Goal: Complete application form

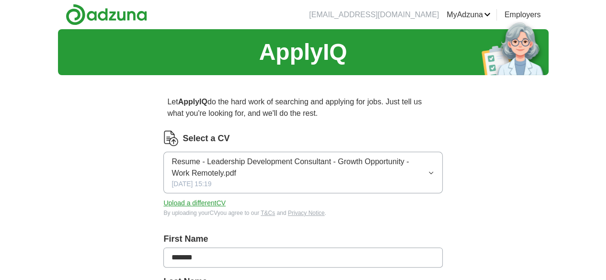
click at [226, 204] on button "Upload a different CV" at bounding box center [194, 203] width 62 height 10
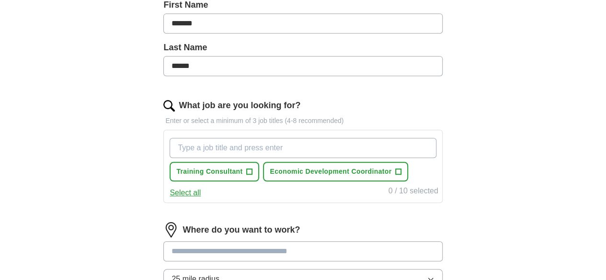
scroll to position [225, 0]
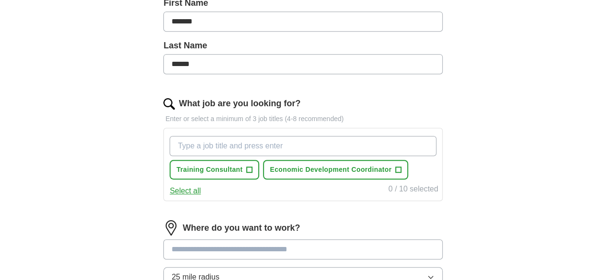
click at [330, 147] on input "What job are you looking for?" at bounding box center [303, 146] width 267 height 20
type input "r"
type input "Remote"
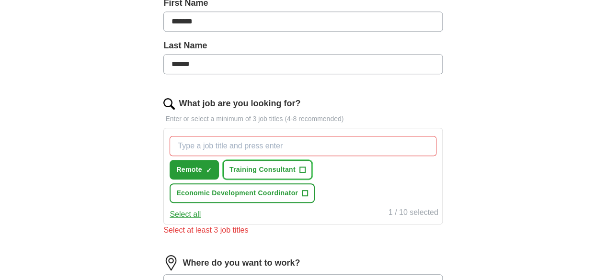
click at [305, 166] on span "+" at bounding box center [303, 170] width 6 height 8
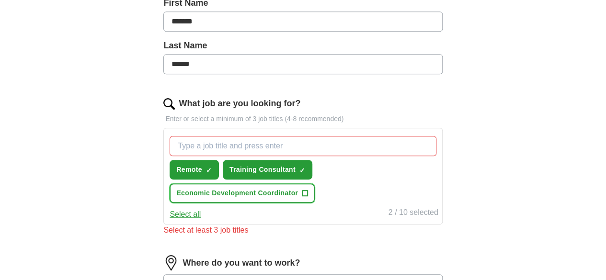
click at [315, 198] on button "Economic Development Coordinator +" at bounding box center [242, 194] width 145 height 20
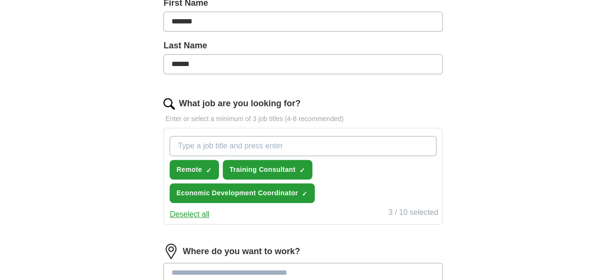
click at [307, 144] on input "What job are you looking for?" at bounding box center [303, 146] width 267 height 20
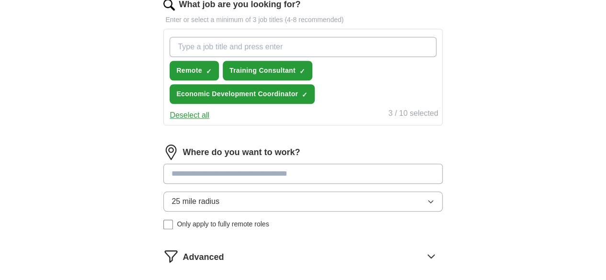
scroll to position [325, 0]
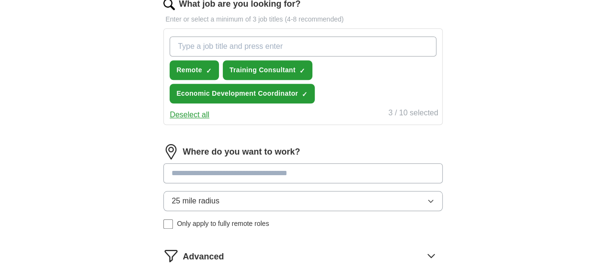
click at [288, 174] on input at bounding box center [302, 173] width 279 height 20
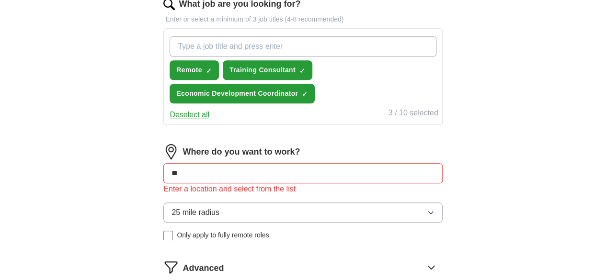
type input "*"
click at [197, 238] on div "Where do you want to work? Enter a location and select from the list 25 mile ra…" at bounding box center [302, 196] width 279 height 104
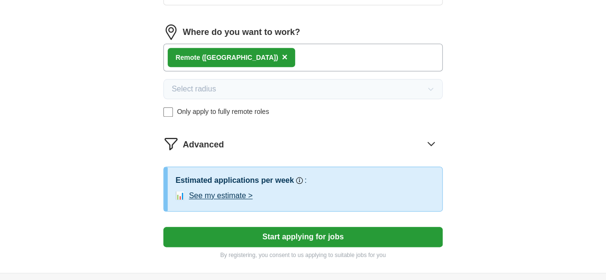
scroll to position [515, 0]
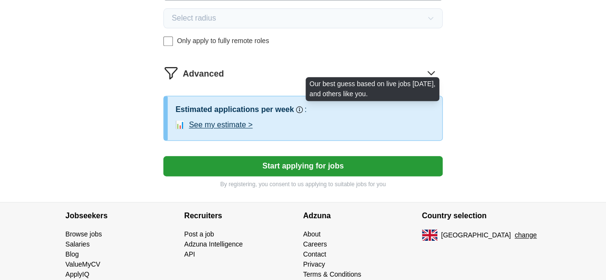
click at [300, 109] on rect at bounding box center [299, 110] width 1 height 2
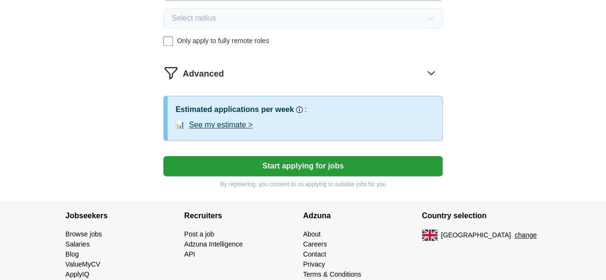
click at [251, 123] on button "See my estimate >" at bounding box center [221, 125] width 64 height 12
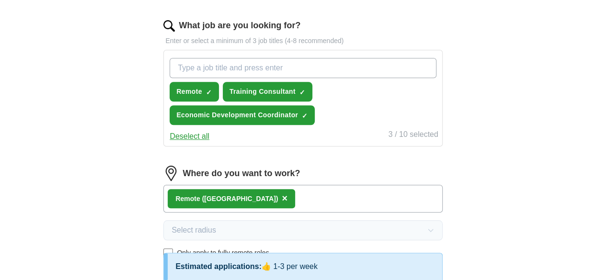
scroll to position [303, 0]
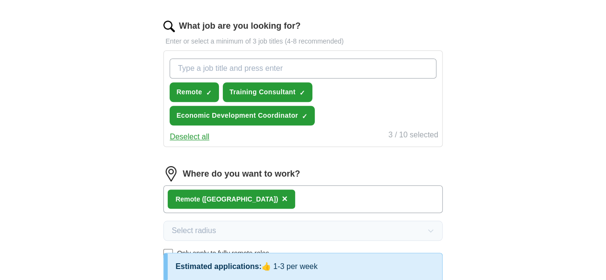
click at [246, 69] on input "What job are you looking for?" at bounding box center [303, 68] width 267 height 20
type input "Head"
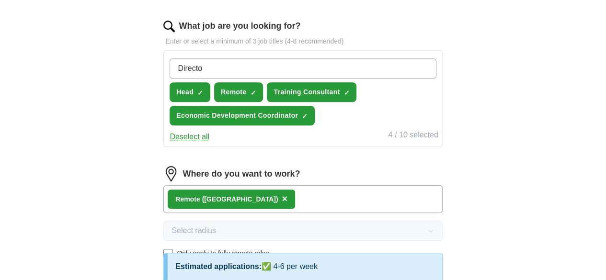
type input "Director"
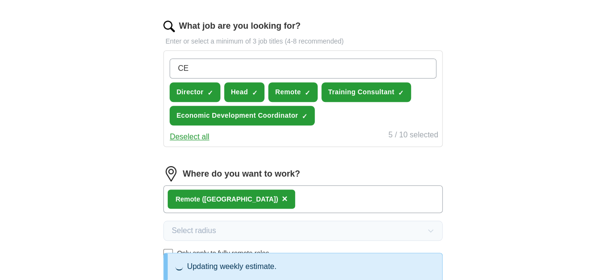
type input "CEO"
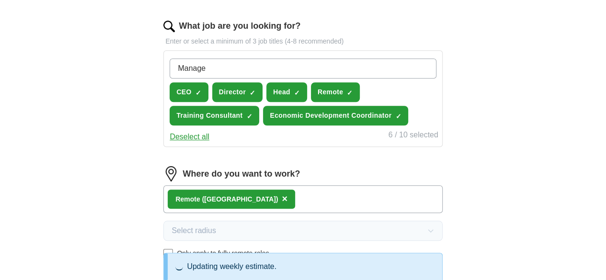
type input "Manager"
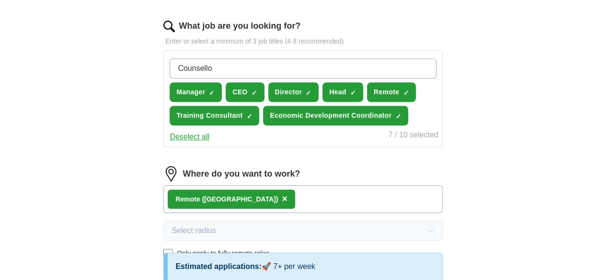
type input "Counsellor"
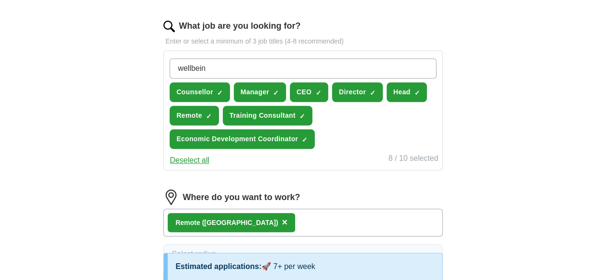
type input "wellbeing"
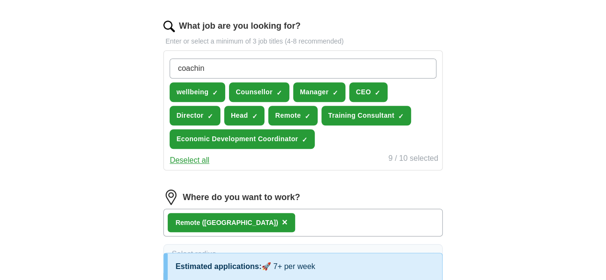
type input "coaching"
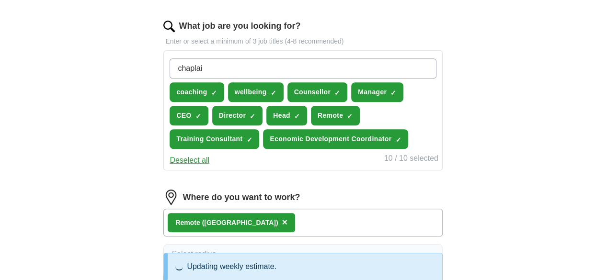
type input "chaplain"
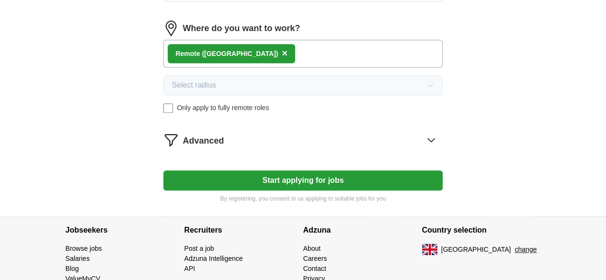
scroll to position [466, 0]
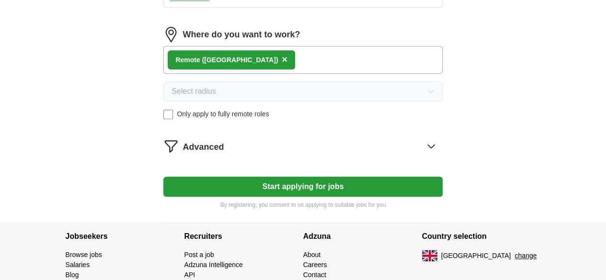
click at [301, 74] on div "Remote ([GEOGRAPHIC_DATA]) ×" at bounding box center [302, 60] width 279 height 28
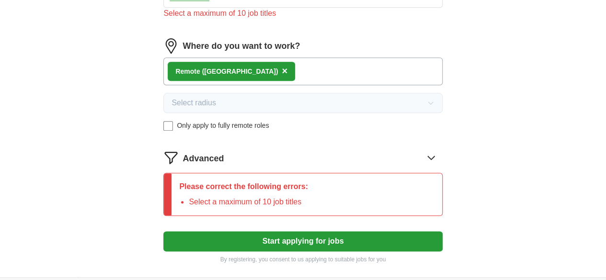
click at [281, 85] on div "Remote ([GEOGRAPHIC_DATA]) ×" at bounding box center [302, 72] width 279 height 28
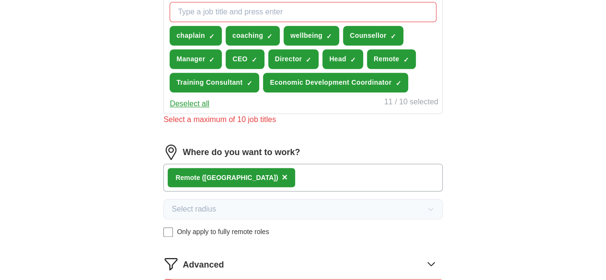
scroll to position [348, 0]
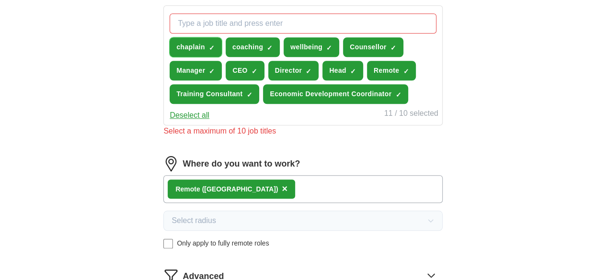
click at [0, 0] on span "×" at bounding box center [0, 0] width 0 height 0
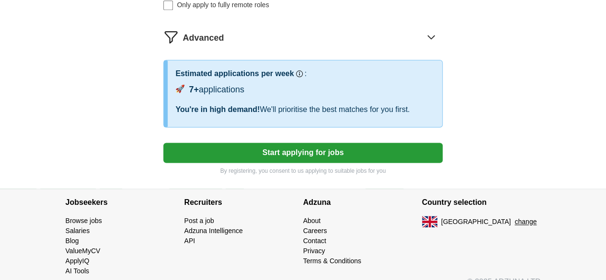
scroll to position [575, 0]
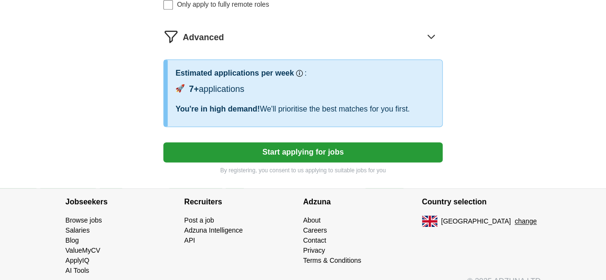
click at [314, 163] on button "Start applying for jobs" at bounding box center [302, 152] width 279 height 20
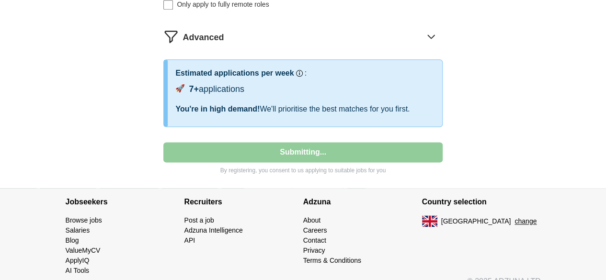
select select "**"
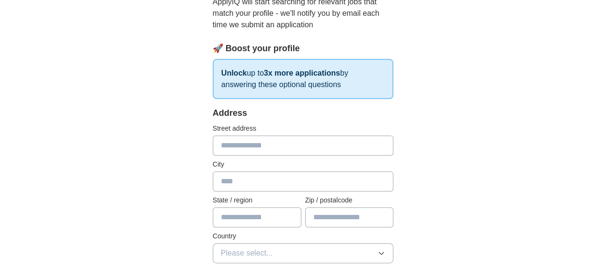
scroll to position [114, 0]
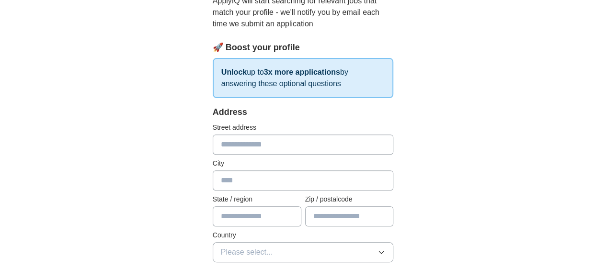
click at [275, 138] on input "text" at bounding box center [303, 145] width 181 height 20
type input "**********"
type input "******"
type input "********"
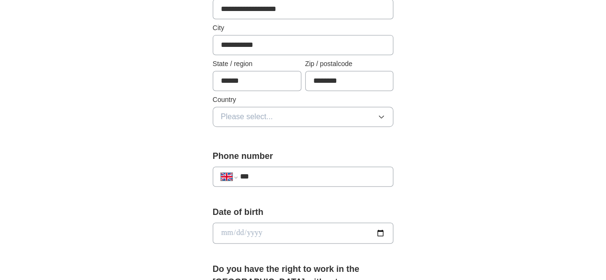
scroll to position [255, 0]
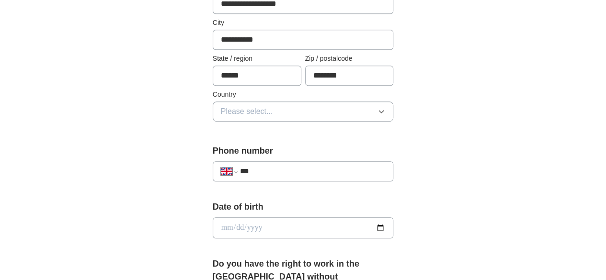
click at [258, 116] on button "Please select..." at bounding box center [303, 112] width 181 height 20
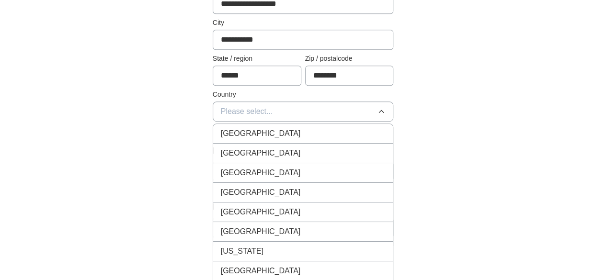
click at [253, 128] on span "[GEOGRAPHIC_DATA]" at bounding box center [261, 134] width 80 height 12
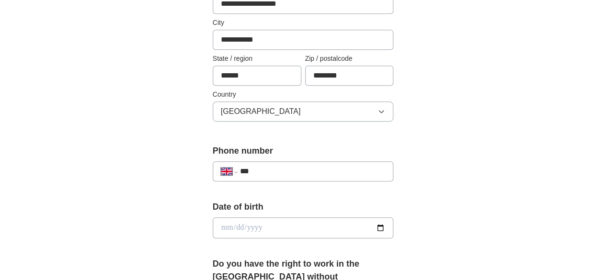
click at [258, 174] on input "***" at bounding box center [313, 172] width 146 height 12
type input "**********"
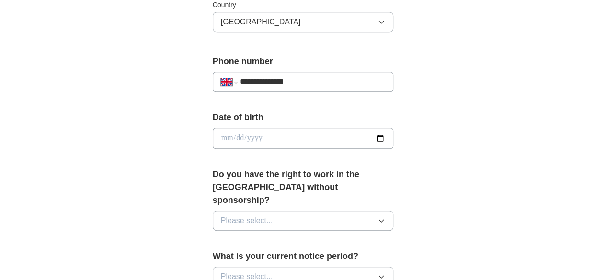
scroll to position [347, 0]
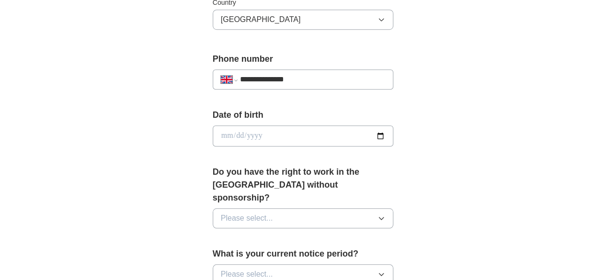
click at [252, 131] on input "date" at bounding box center [303, 136] width 181 height 21
type input "**********"
click at [241, 213] on span "Please select..." at bounding box center [247, 219] width 52 height 12
click at [219, 231] on li "Yes" at bounding box center [303, 241] width 180 height 20
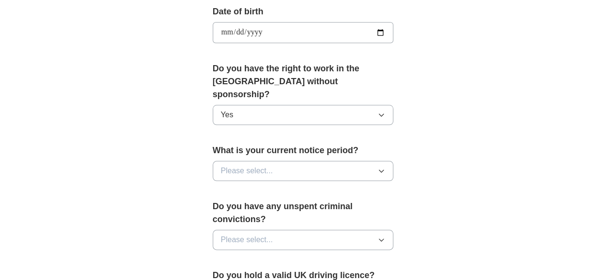
scroll to position [452, 0]
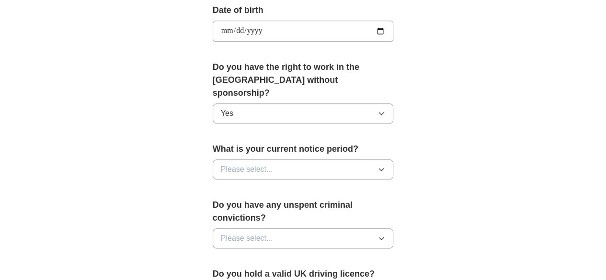
click at [231, 164] on span "Please select..." at bounding box center [247, 170] width 52 height 12
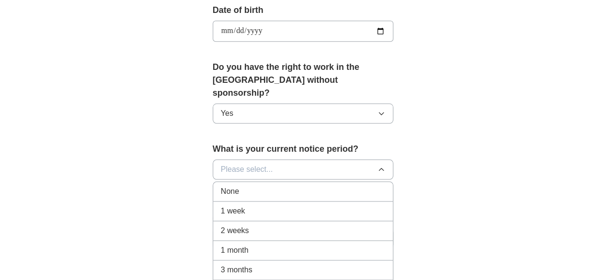
click at [224, 186] on div "None" at bounding box center [303, 192] width 165 height 12
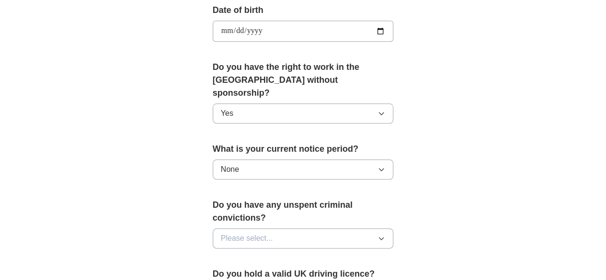
click at [237, 233] on span "Please select..." at bounding box center [247, 239] width 52 height 12
click at [221, 275] on div "No" at bounding box center [303, 281] width 165 height 12
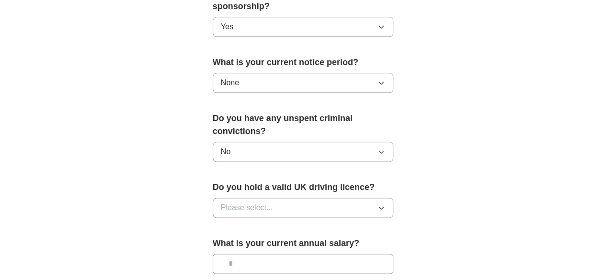
scroll to position [539, 0]
click at [234, 202] on span "Please select..." at bounding box center [247, 208] width 52 height 12
click at [221, 224] on div "Yes" at bounding box center [303, 230] width 165 height 12
click at [232, 254] on input "text" at bounding box center [303, 264] width 181 height 20
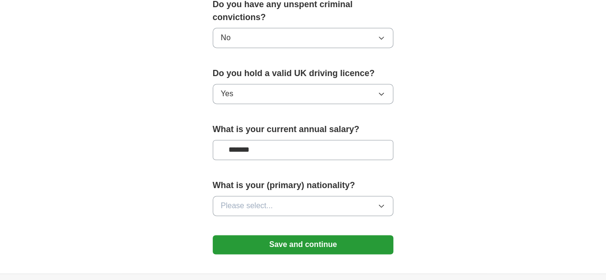
scroll to position [654, 0]
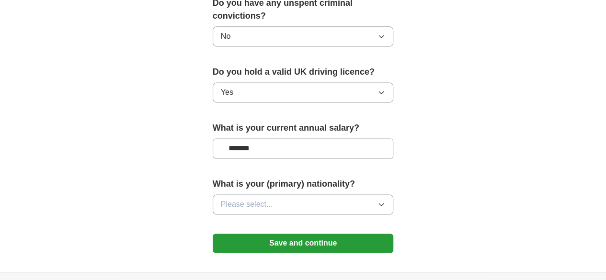
type input "*******"
click at [234, 199] on span "Please select..." at bounding box center [247, 205] width 52 height 12
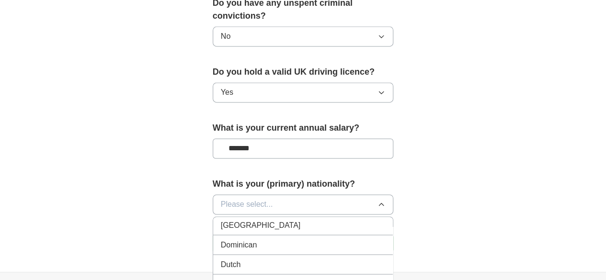
scroll to position [966, 0]
click at [225, 257] on div "Dutch" at bounding box center [303, 263] width 165 height 12
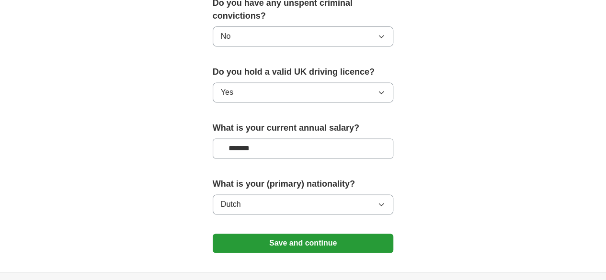
click at [280, 234] on button "Save and continue" at bounding box center [303, 243] width 181 height 19
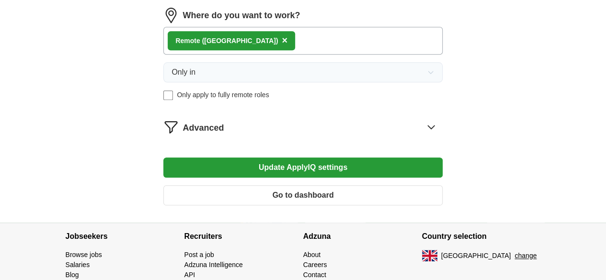
scroll to position [461, 0]
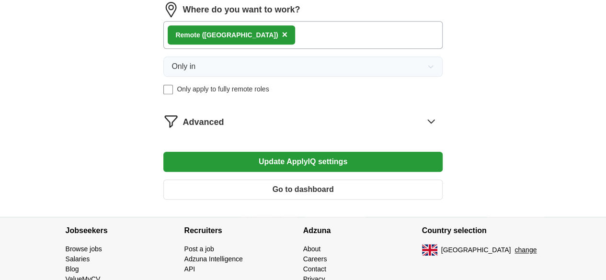
click at [424, 122] on icon at bounding box center [431, 121] width 15 height 15
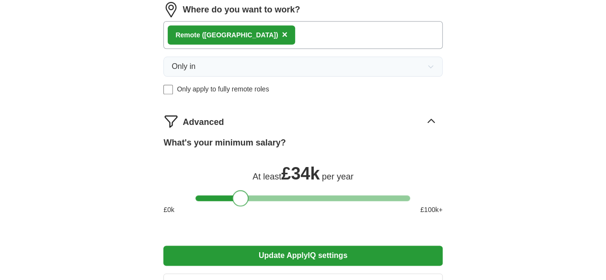
scroll to position [561, 0]
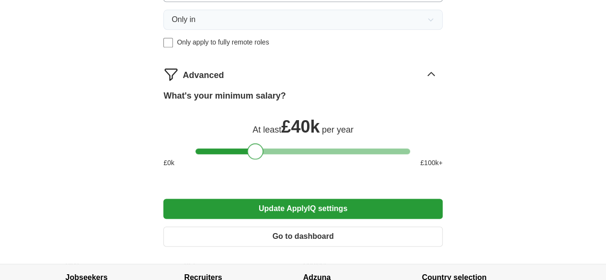
drag, startPoint x: 203, startPoint y: 198, endPoint x: 254, endPoint y: 201, distance: 50.9
click at [254, 160] on div at bounding box center [255, 151] width 16 height 16
click at [294, 219] on button "Update ApplyIQ settings" at bounding box center [302, 209] width 279 height 20
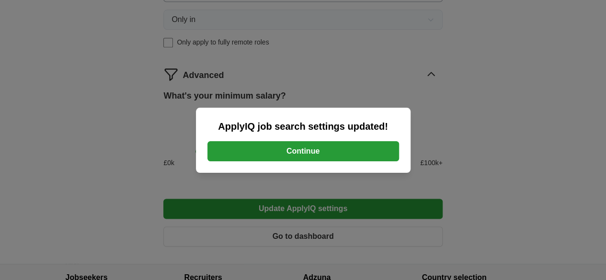
click at [301, 151] on button "Continue" at bounding box center [304, 151] width 192 height 20
